Goal: Transaction & Acquisition: Purchase product/service

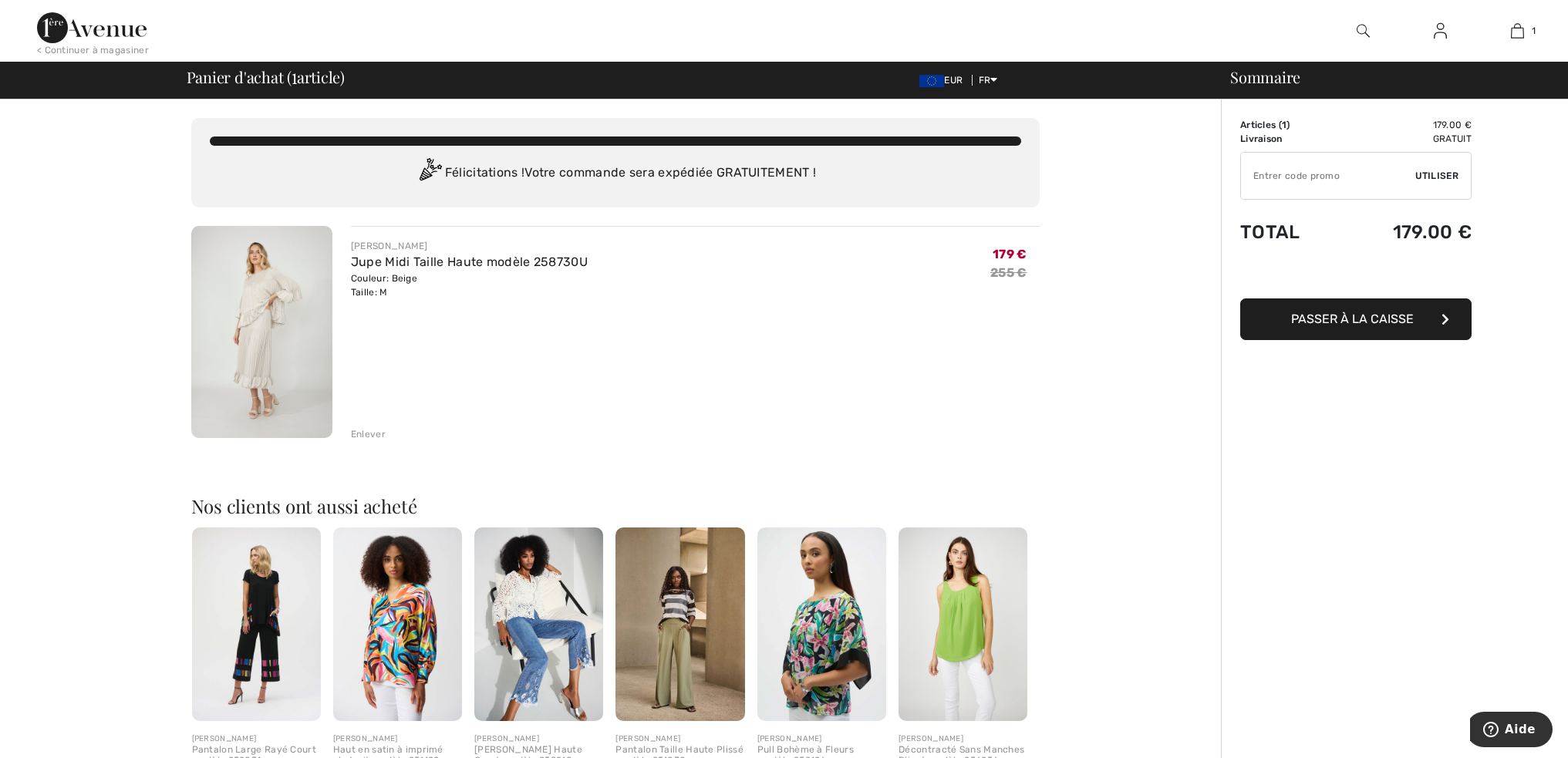
click at [369, 433] on div "Enlever" at bounding box center [368, 434] width 35 height 14
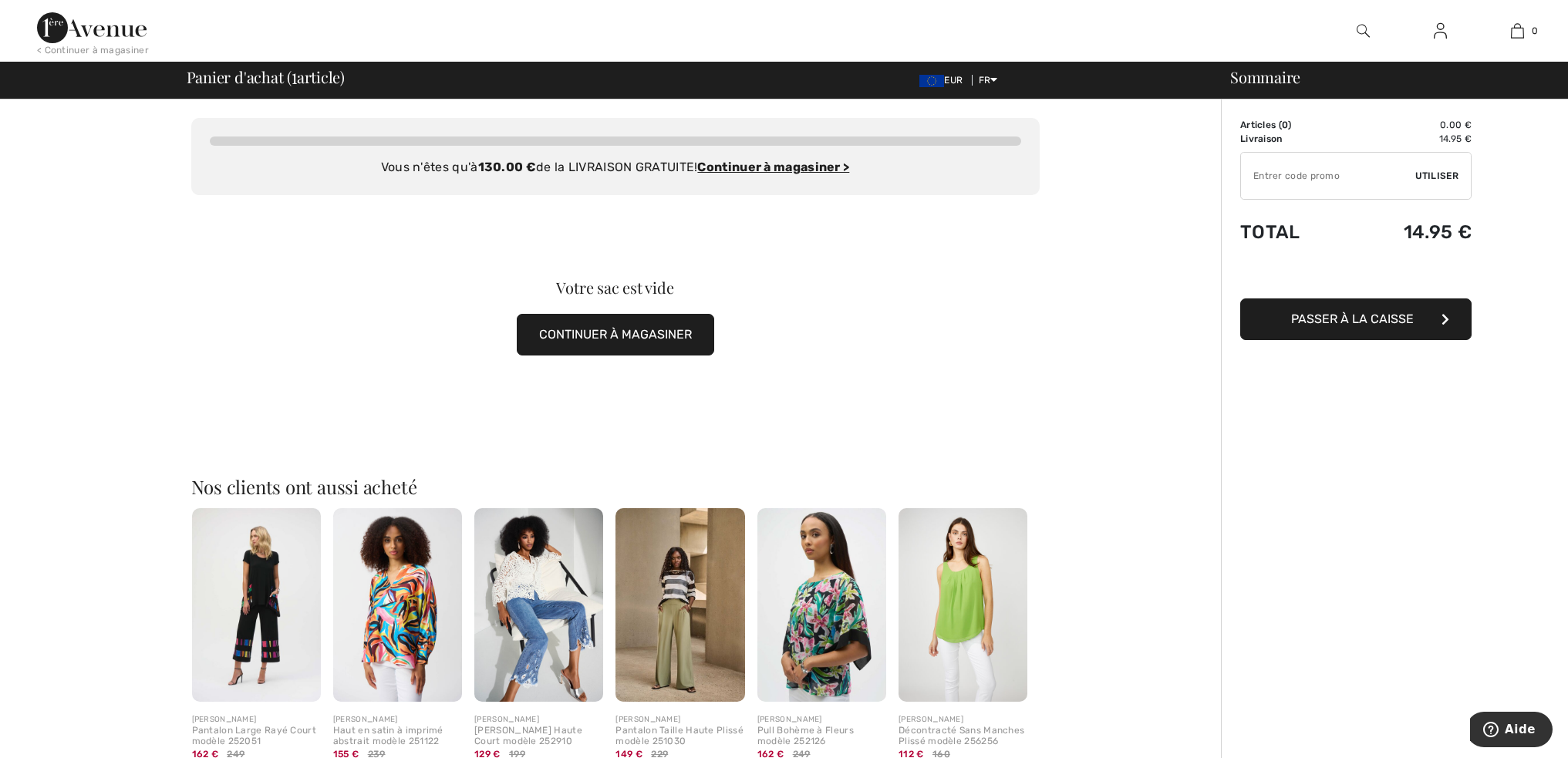
click at [626, 336] on button "CONTINUER À MAGASINER" at bounding box center [615, 335] width 197 height 42
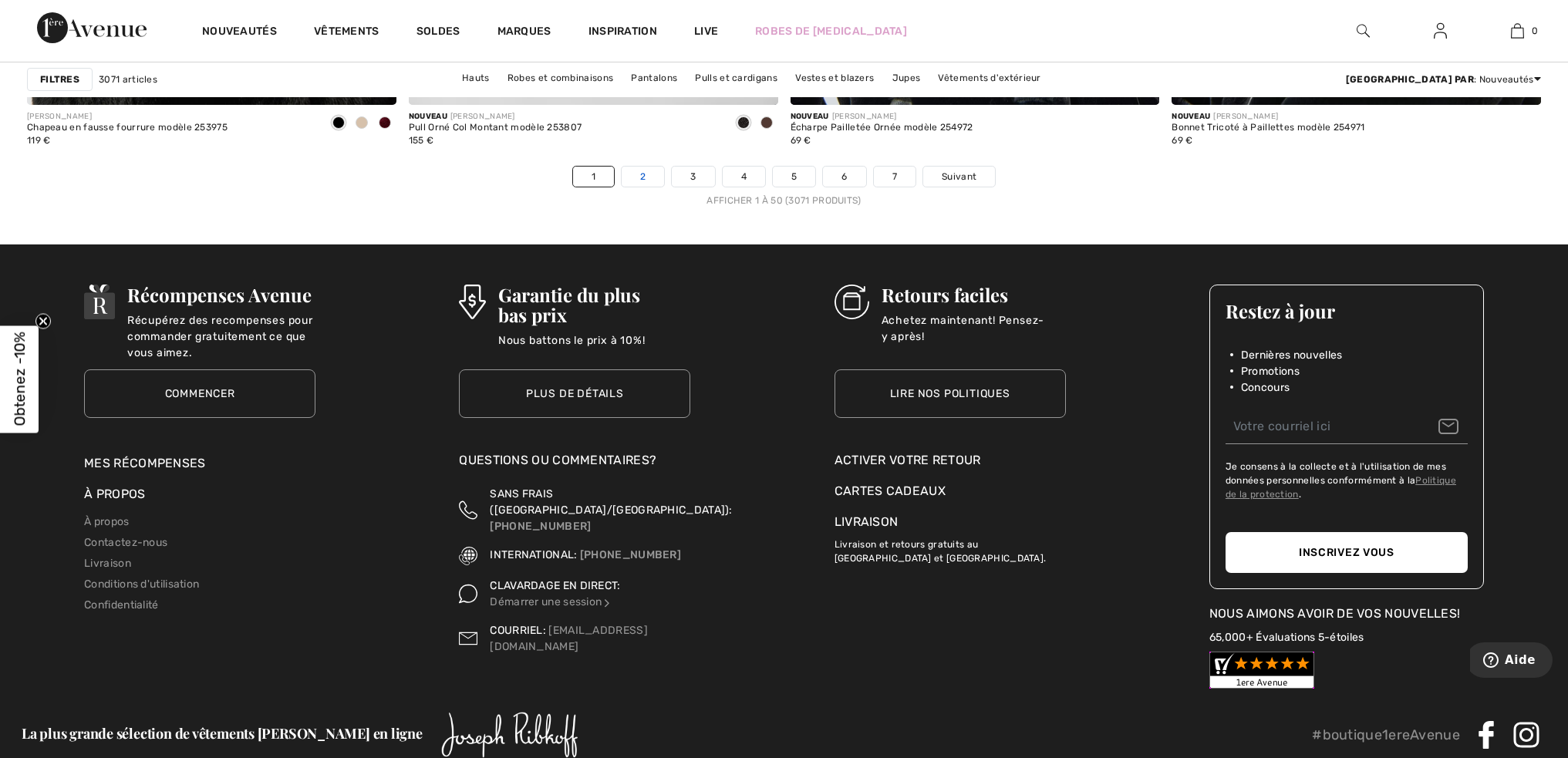
scroll to position [9564, 0]
click at [640, 175] on link "2" at bounding box center [643, 175] width 43 height 20
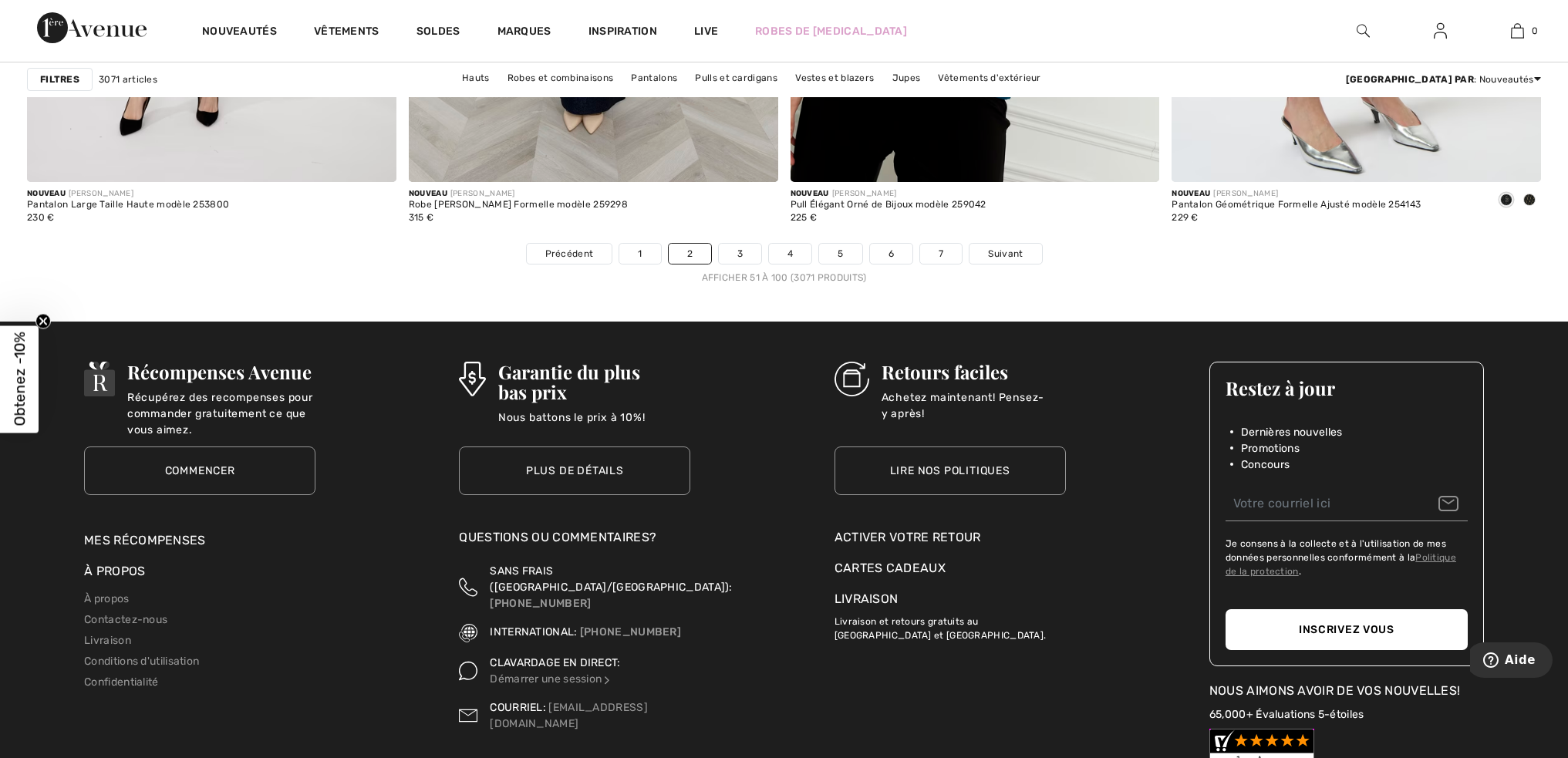
scroll to position [9487, 0]
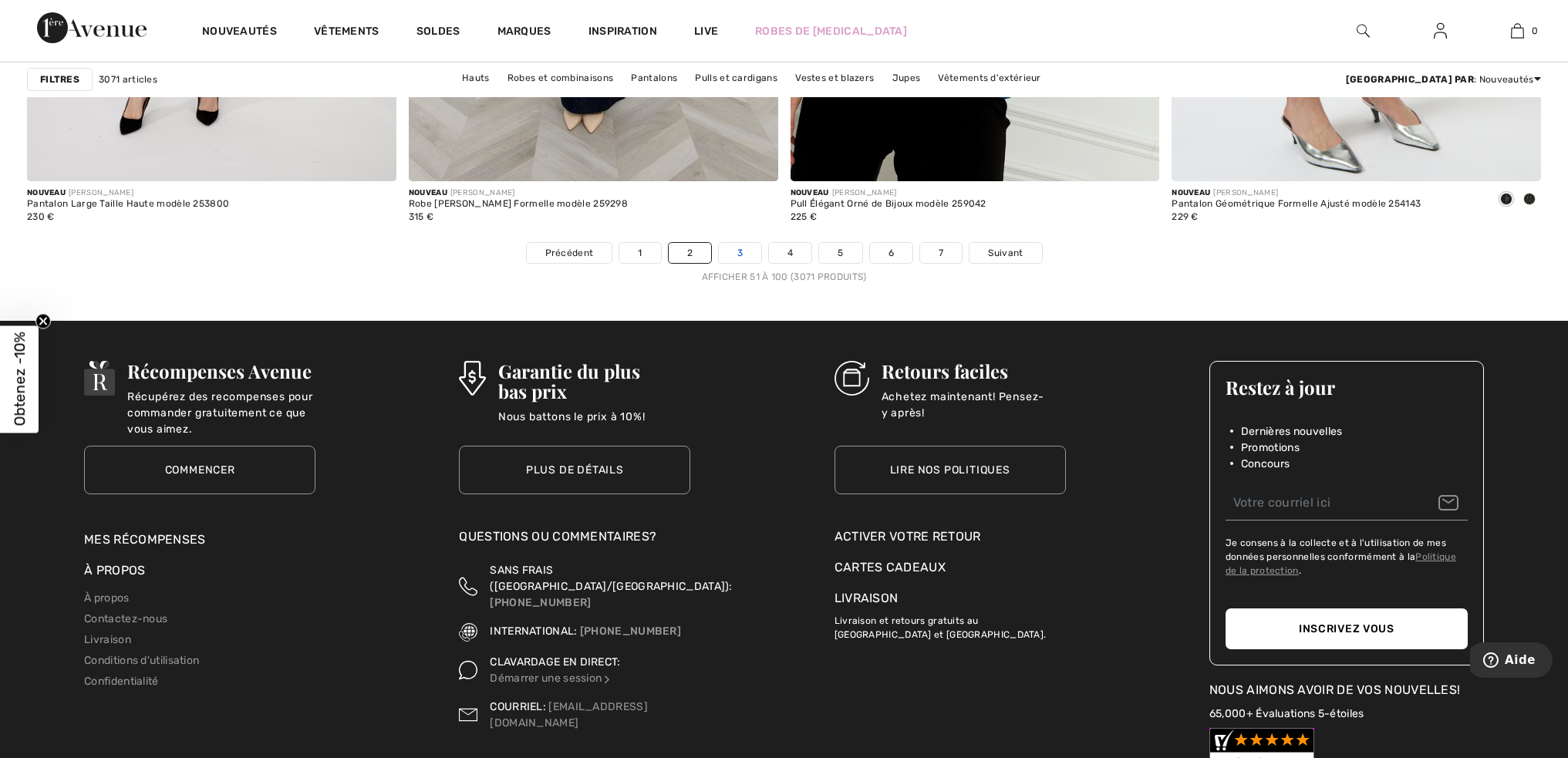
click at [743, 253] on link "3" at bounding box center [740, 253] width 43 height 20
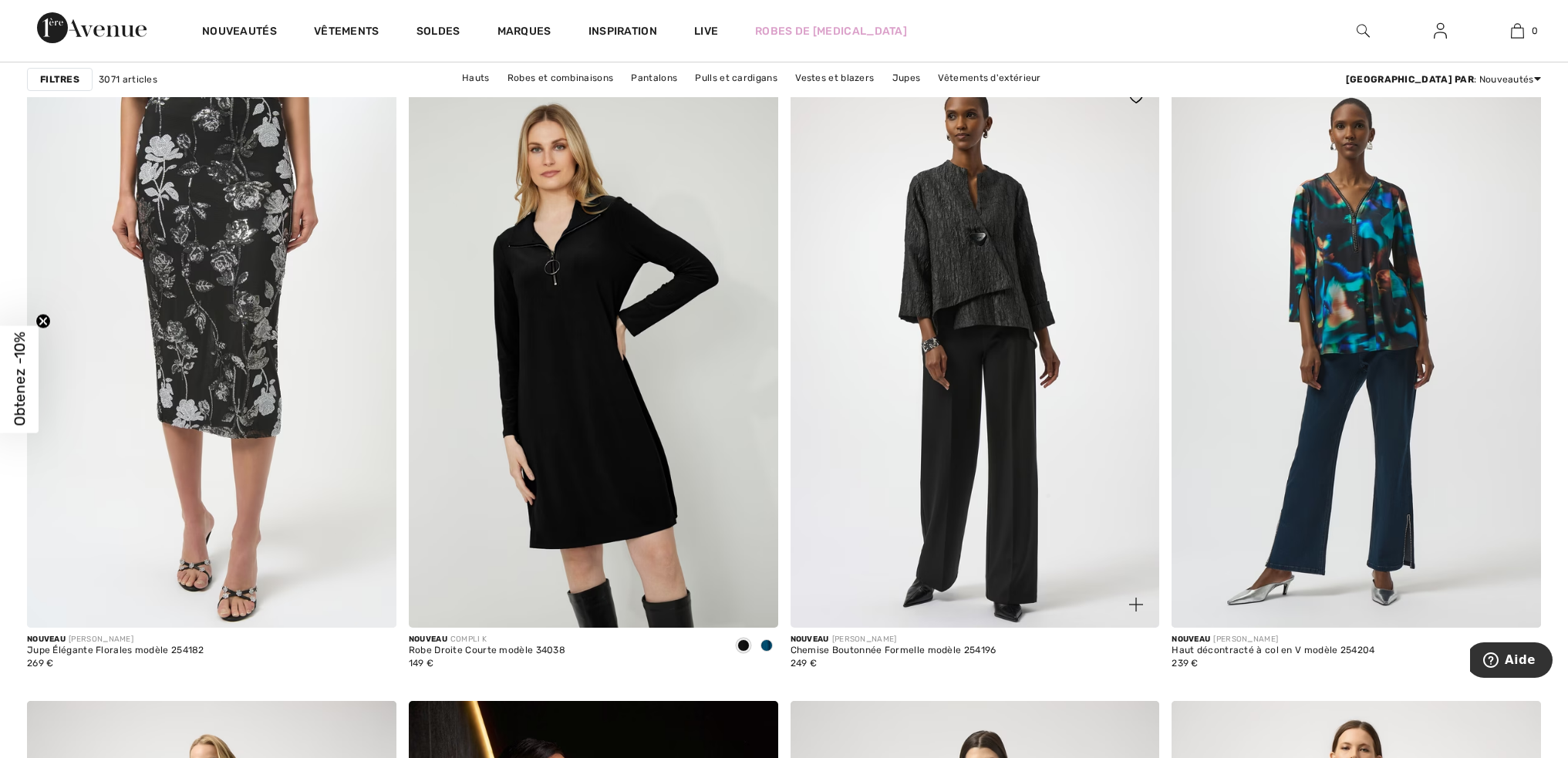
scroll to position [7787, 0]
click at [982, 266] on img at bounding box center [975, 350] width 369 height 554
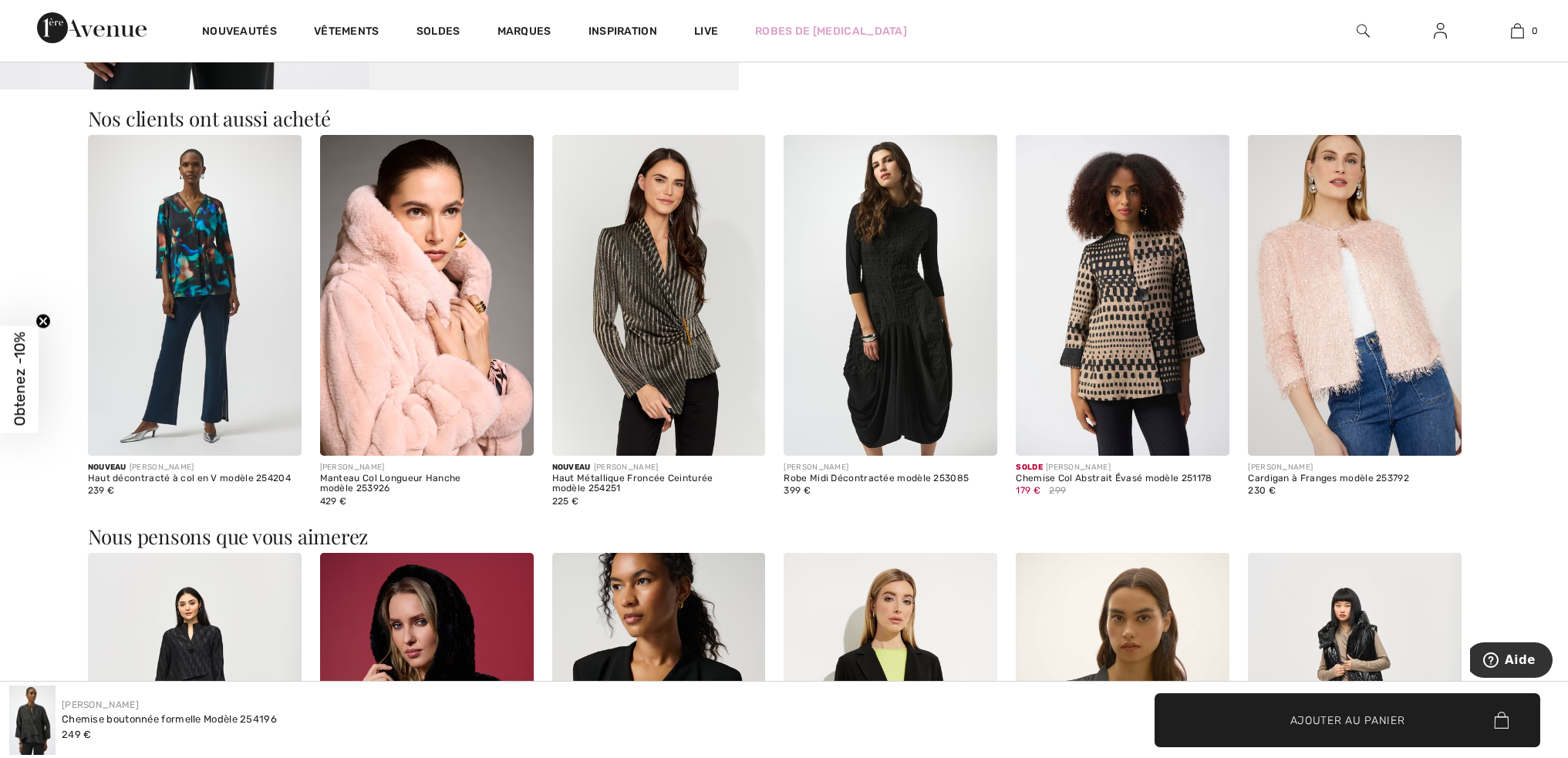
scroll to position [1388, 0]
click at [403, 356] on img at bounding box center [427, 295] width 214 height 320
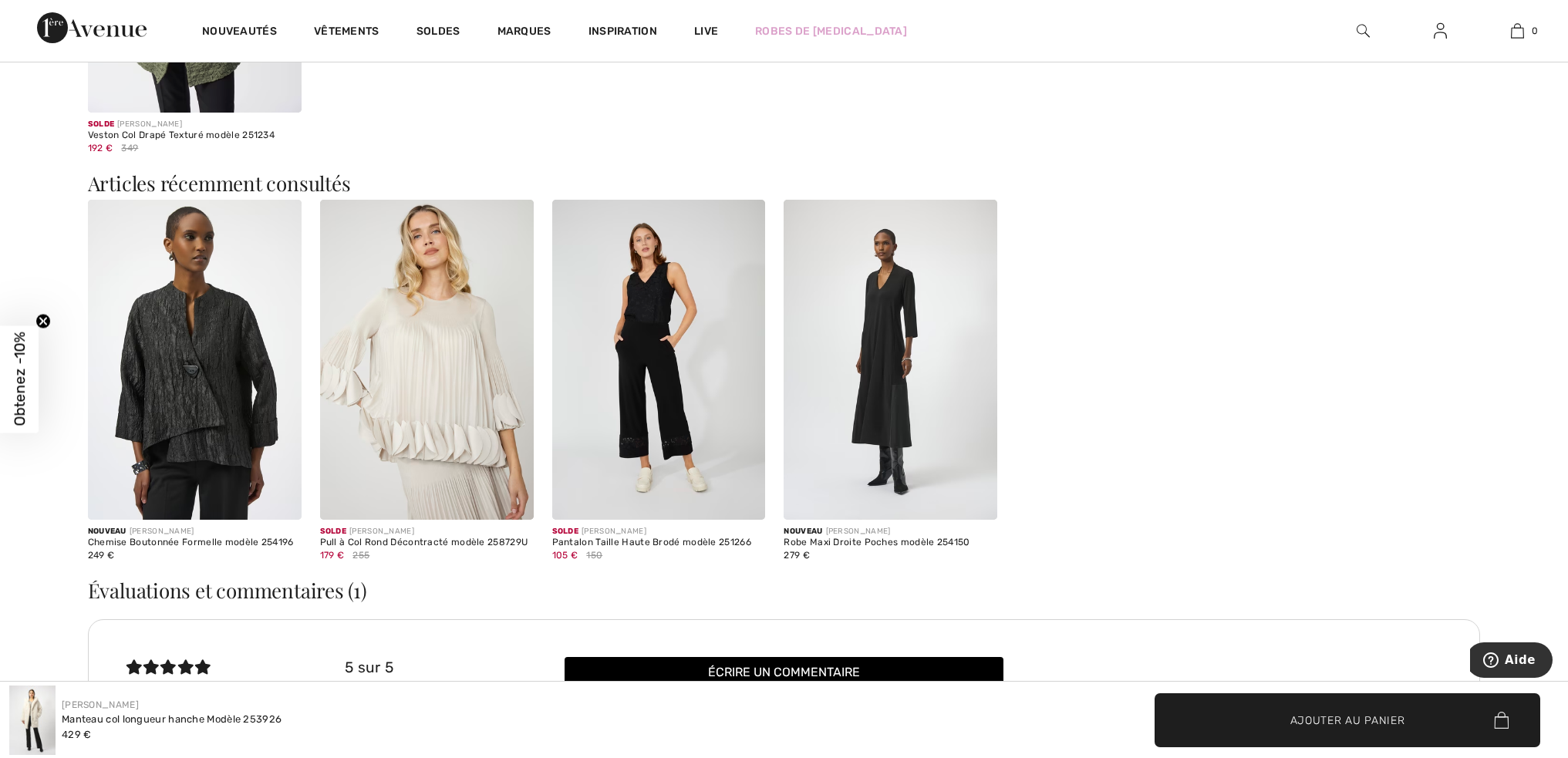
scroll to position [2702, 0]
